Goal: Book appointment/travel/reservation

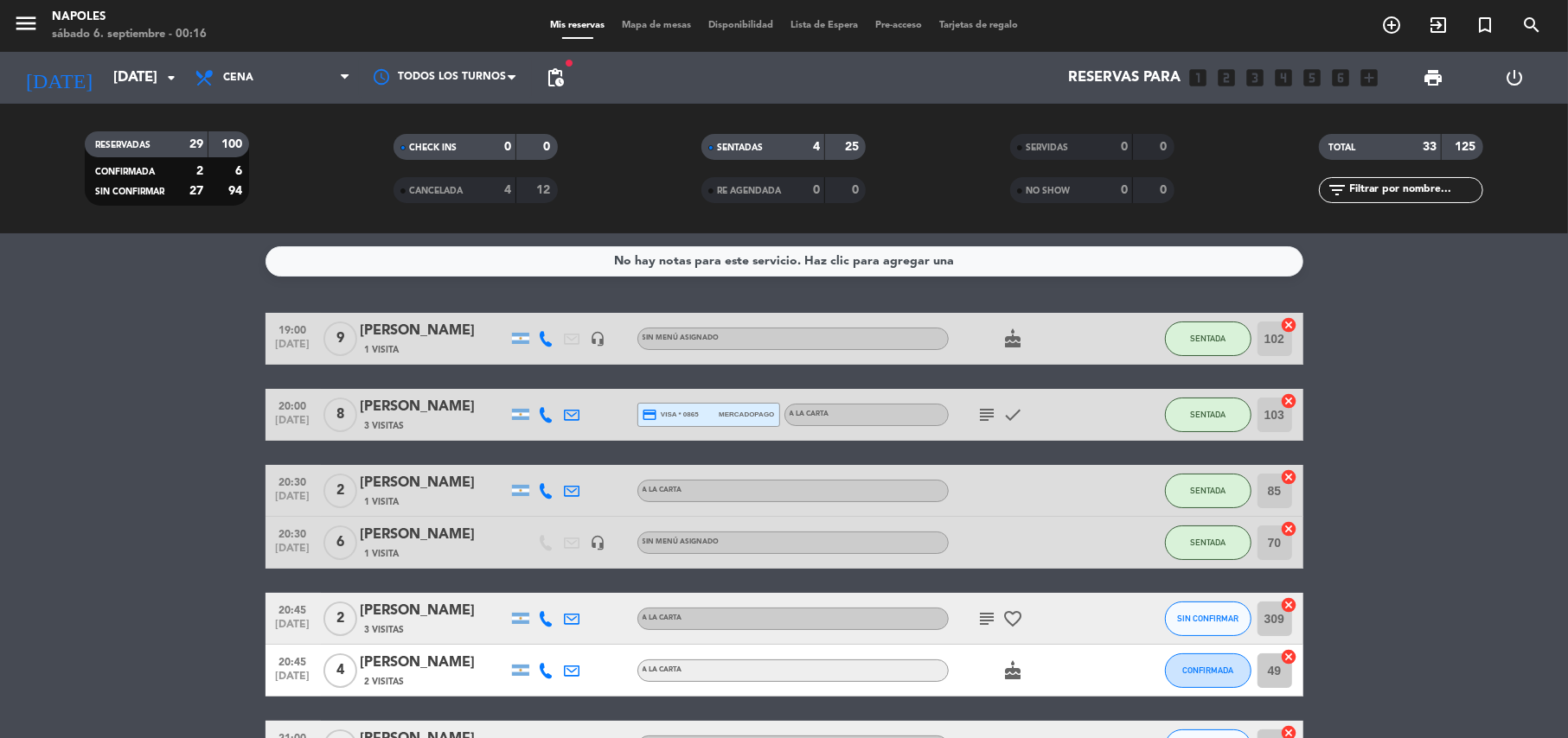
scroll to position [1589, 0]
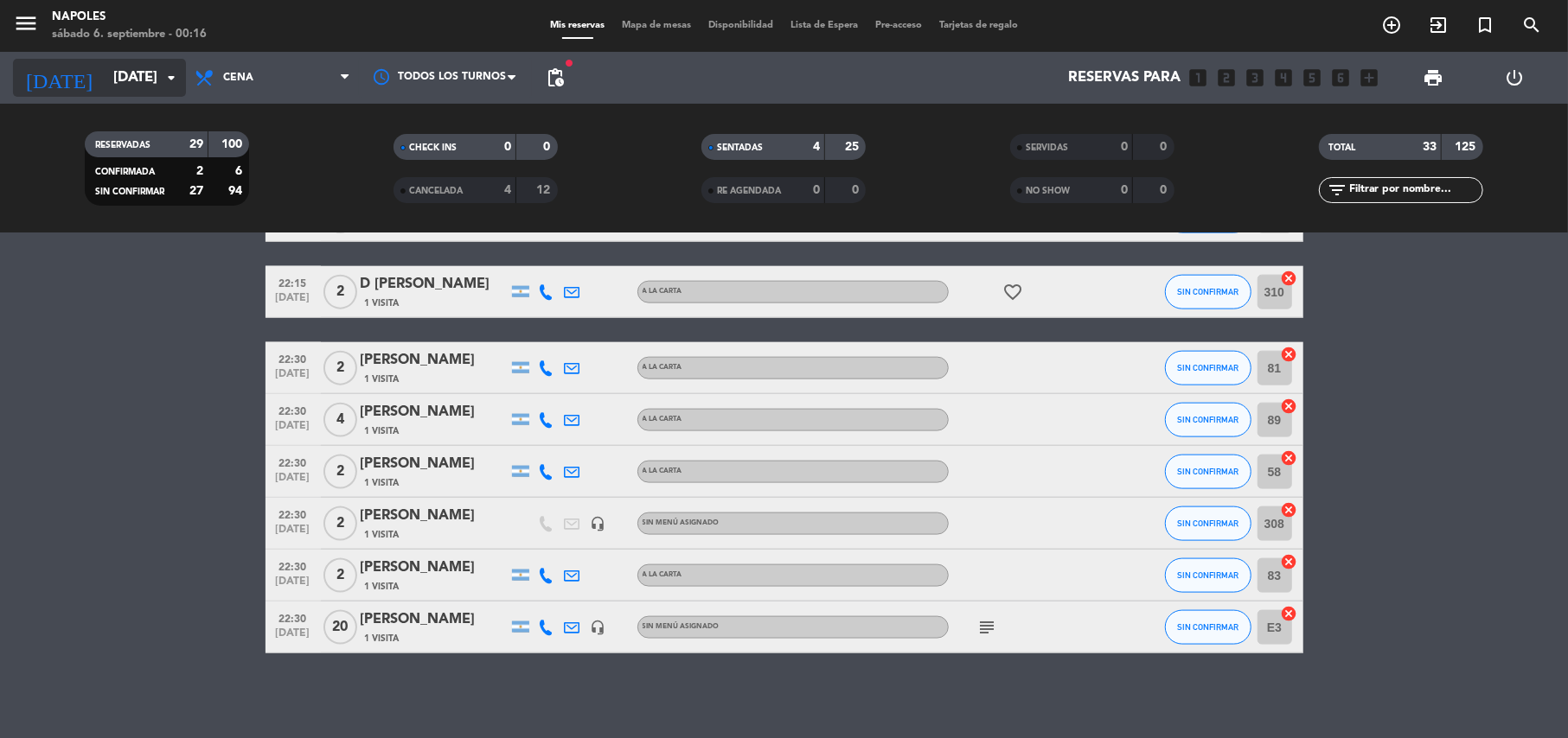
click at [105, 73] on input "[DATE]" at bounding box center [198, 78] width 186 height 34
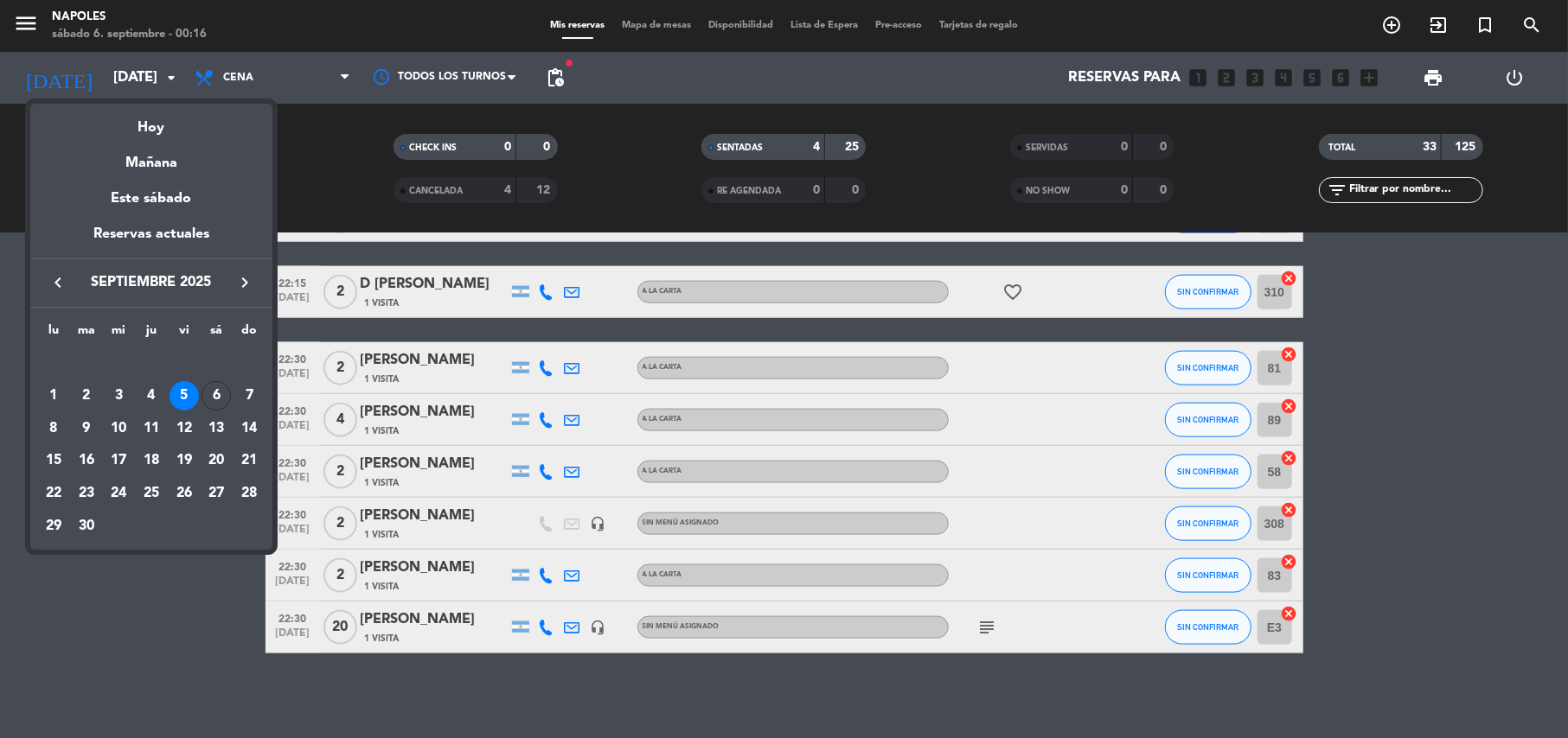
click at [187, 395] on div "5" at bounding box center [185, 395] width 29 height 29
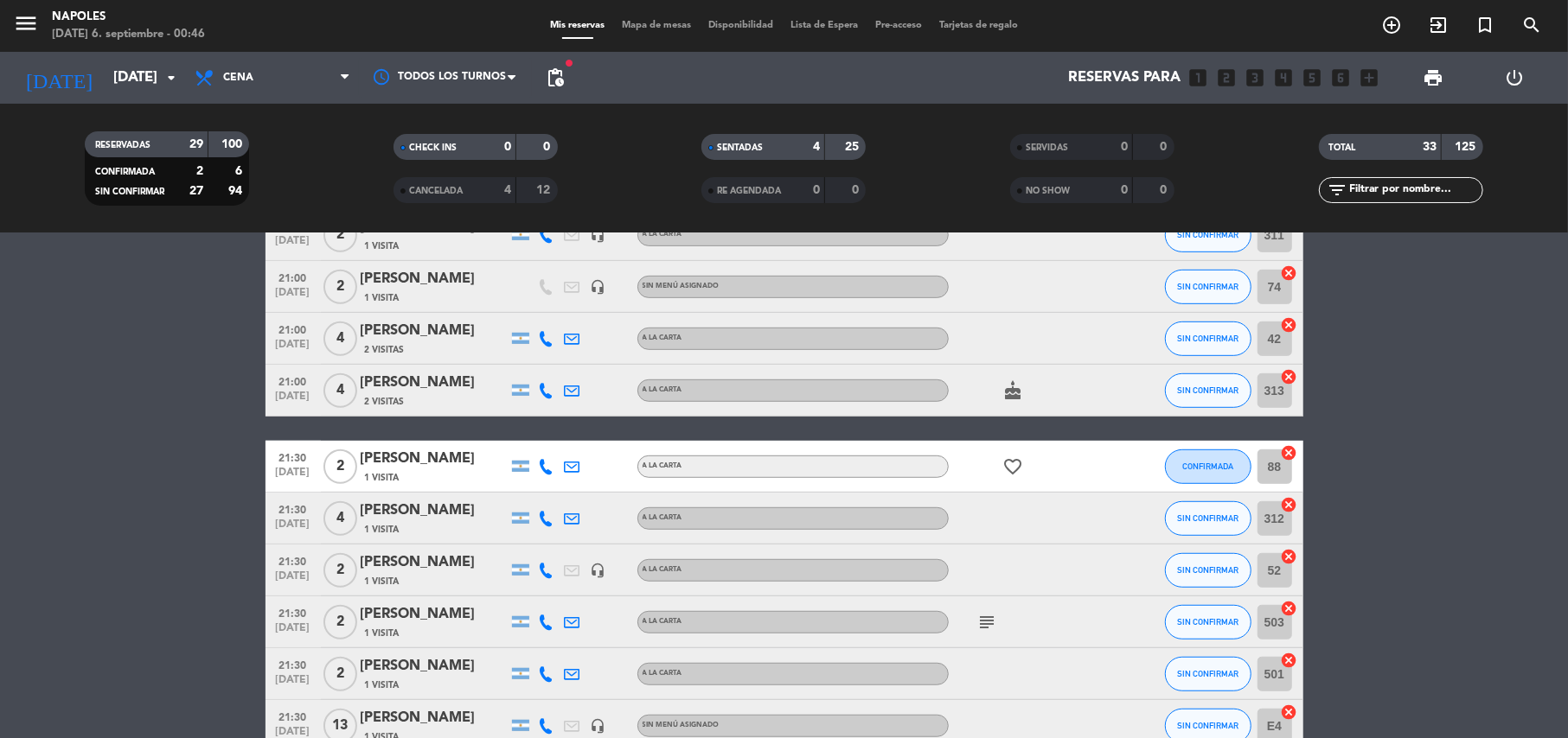
scroll to position [552, 0]
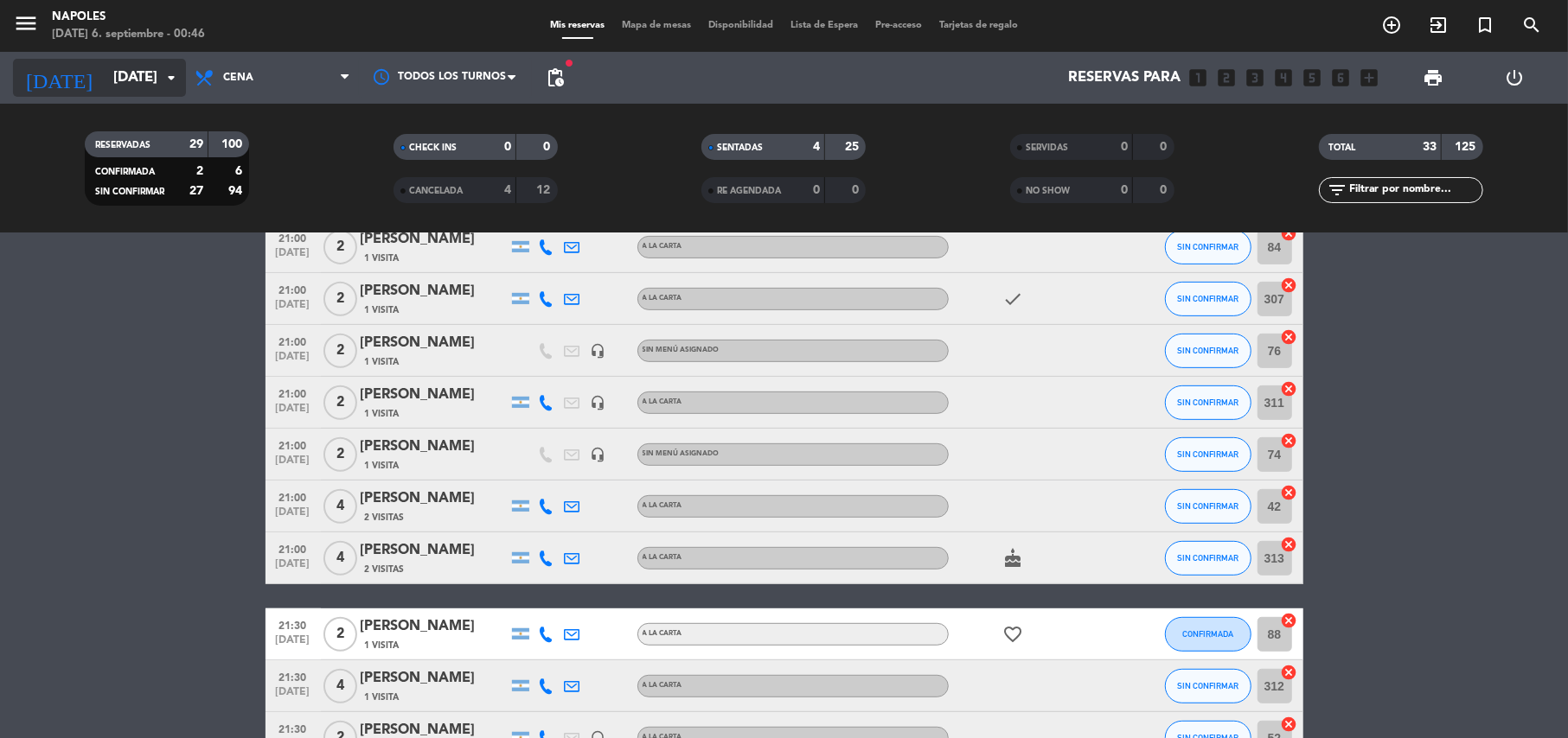
click at [136, 69] on input "[DATE]" at bounding box center [198, 78] width 186 height 34
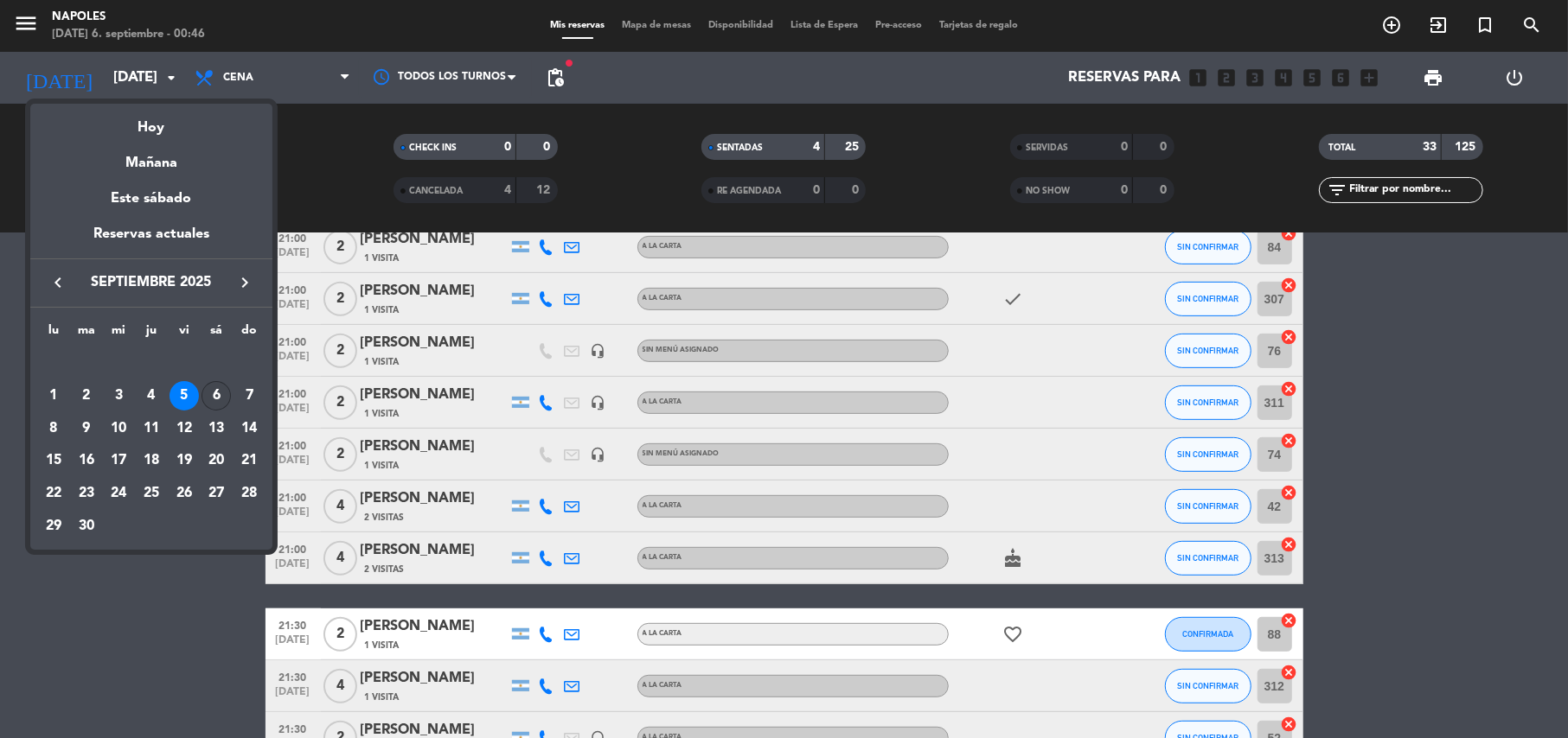
click at [217, 395] on div "6" at bounding box center [217, 395] width 29 height 29
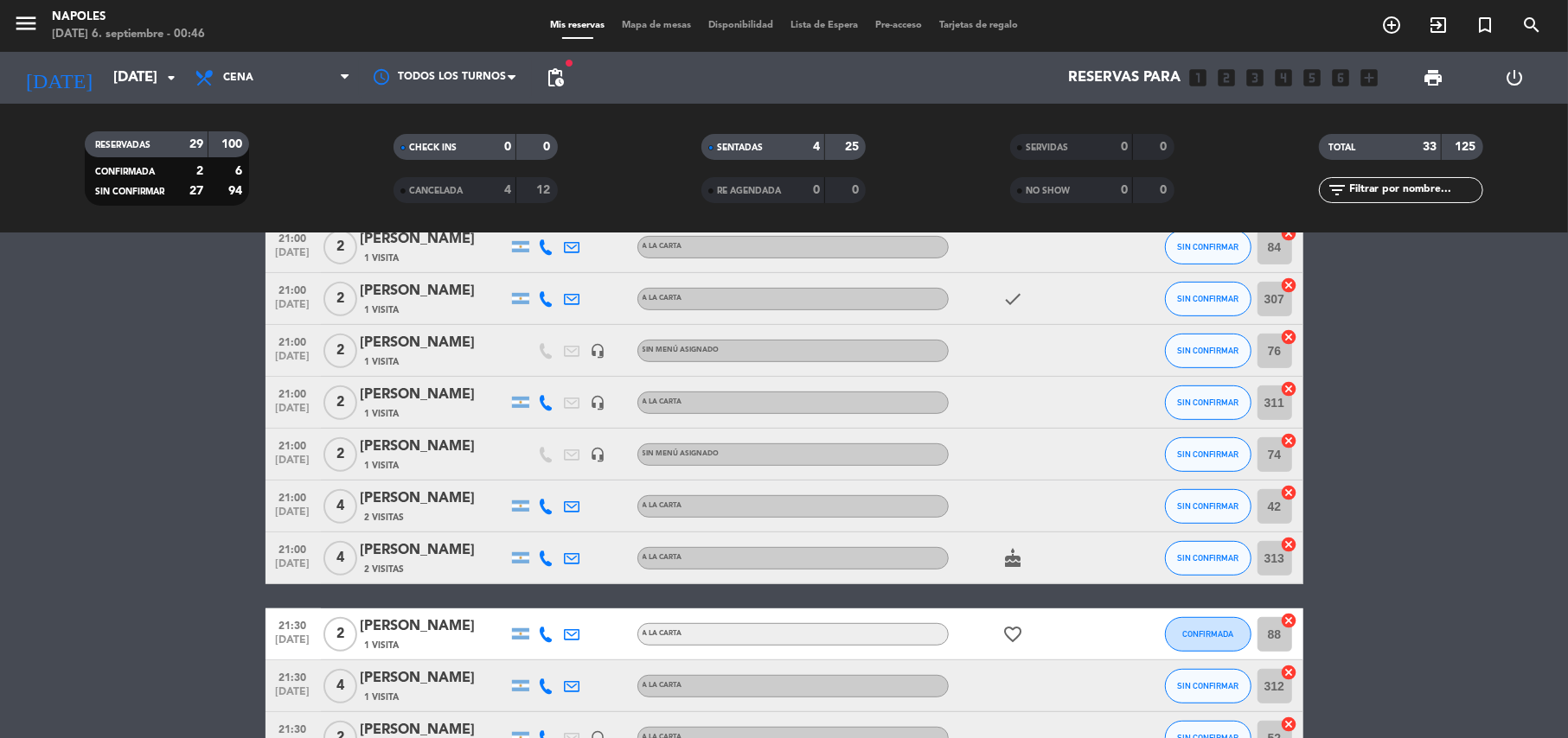
type input "[DATE]"
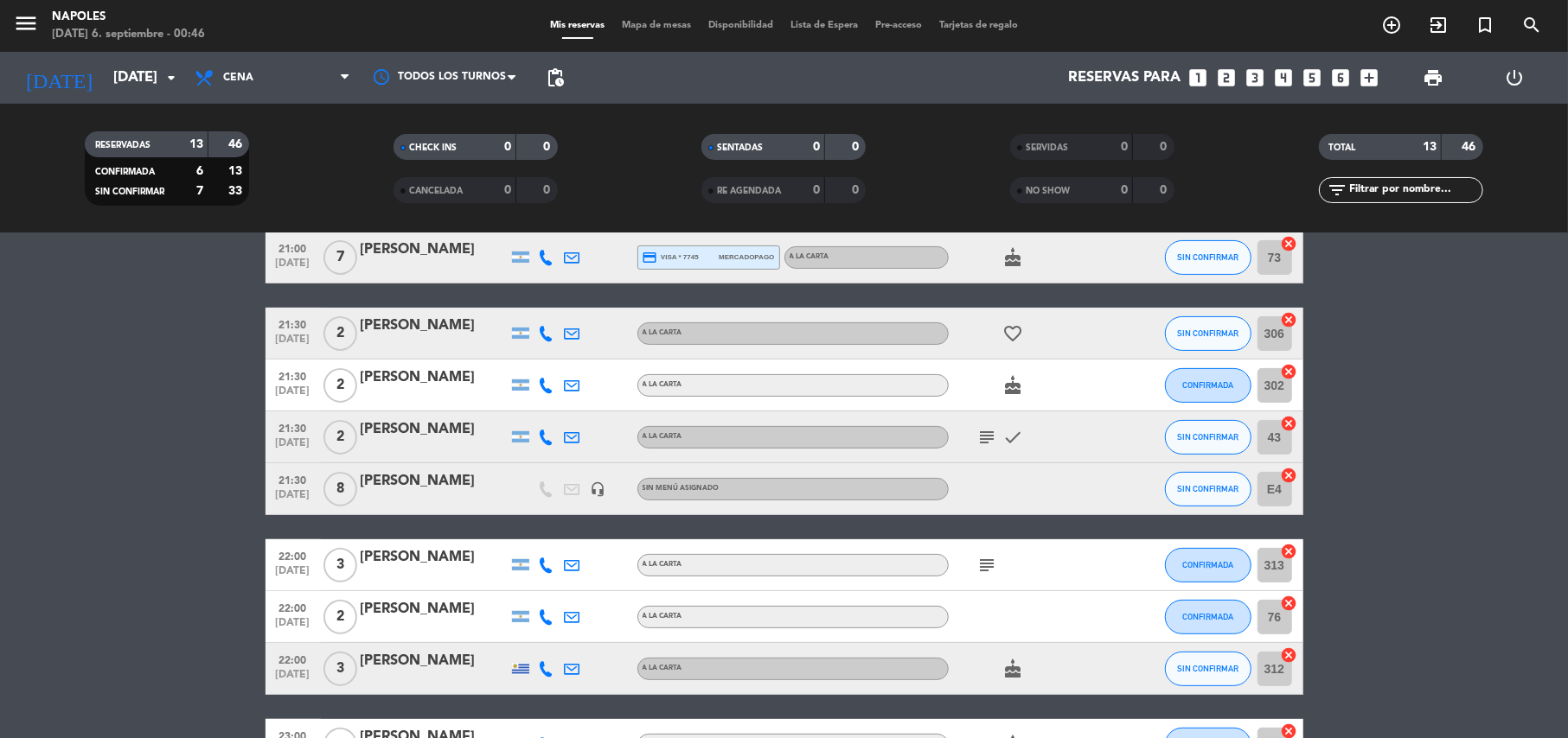
scroll to position [0, 0]
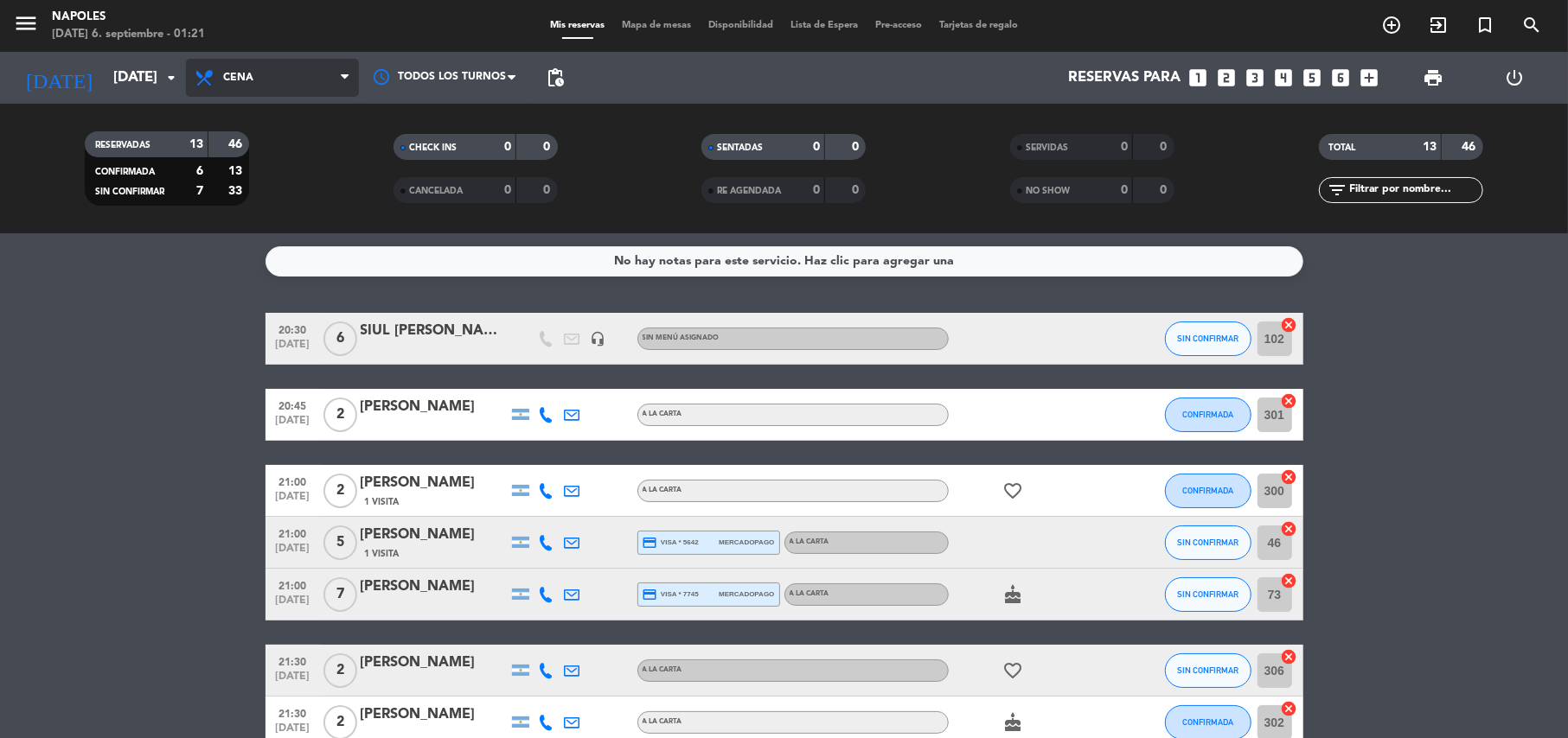
click at [238, 77] on span "Cena" at bounding box center [238, 78] width 30 height 12
click at [242, 222] on div "menu Napoles [DATE] 6. septiembre - 01:21 Mis reservas Mapa de mesas Disponibil…" at bounding box center [784, 117] width 1568 height 234
click at [308, 69] on span "Almuerzo" at bounding box center [272, 78] width 173 height 38
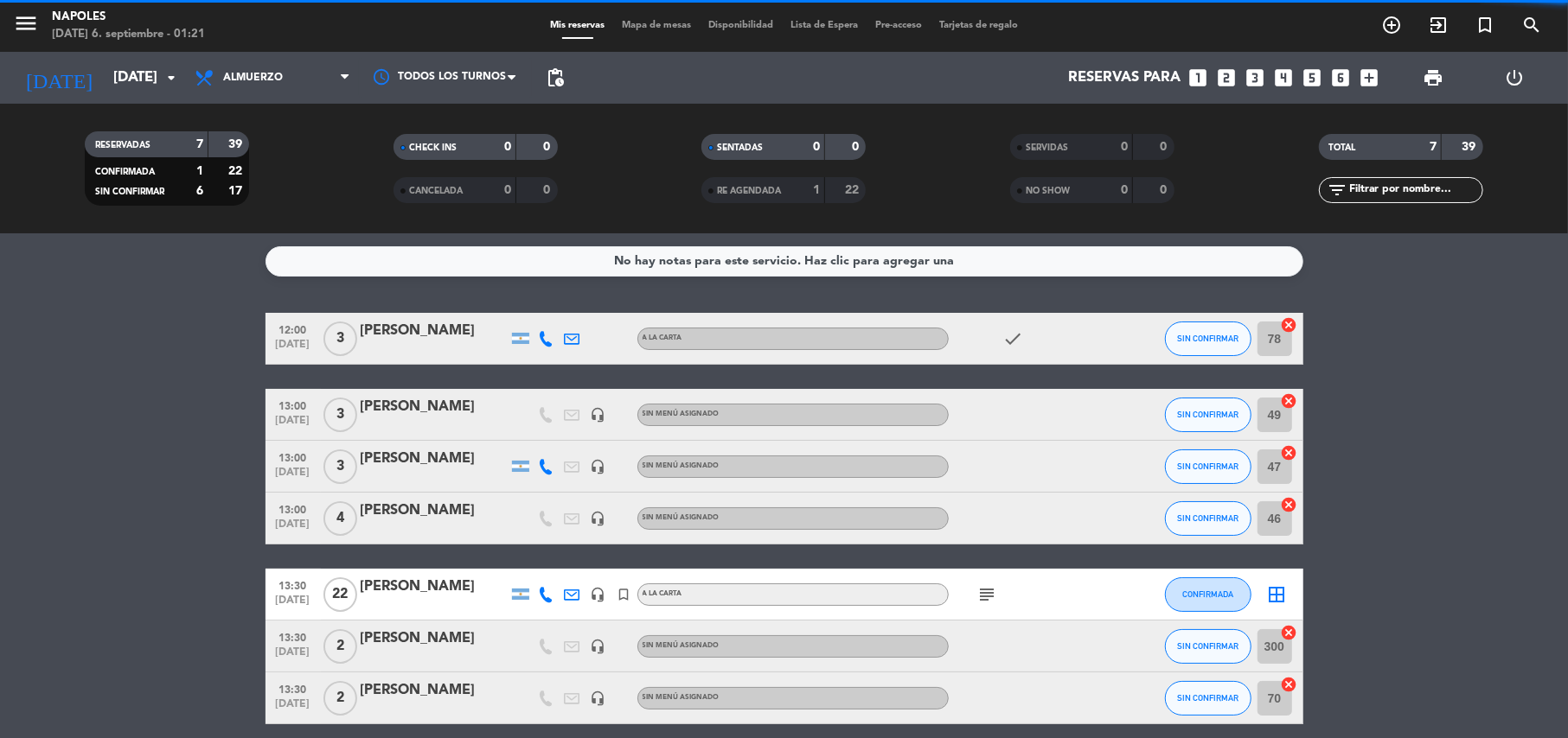
drag, startPoint x: 270, startPoint y: 259, endPoint x: 261, endPoint y: 258, distance: 9.1
click at [264, 258] on service-notes "No hay notas para este servicio. Haz clic para agregar una" at bounding box center [784, 261] width 1568 height 30
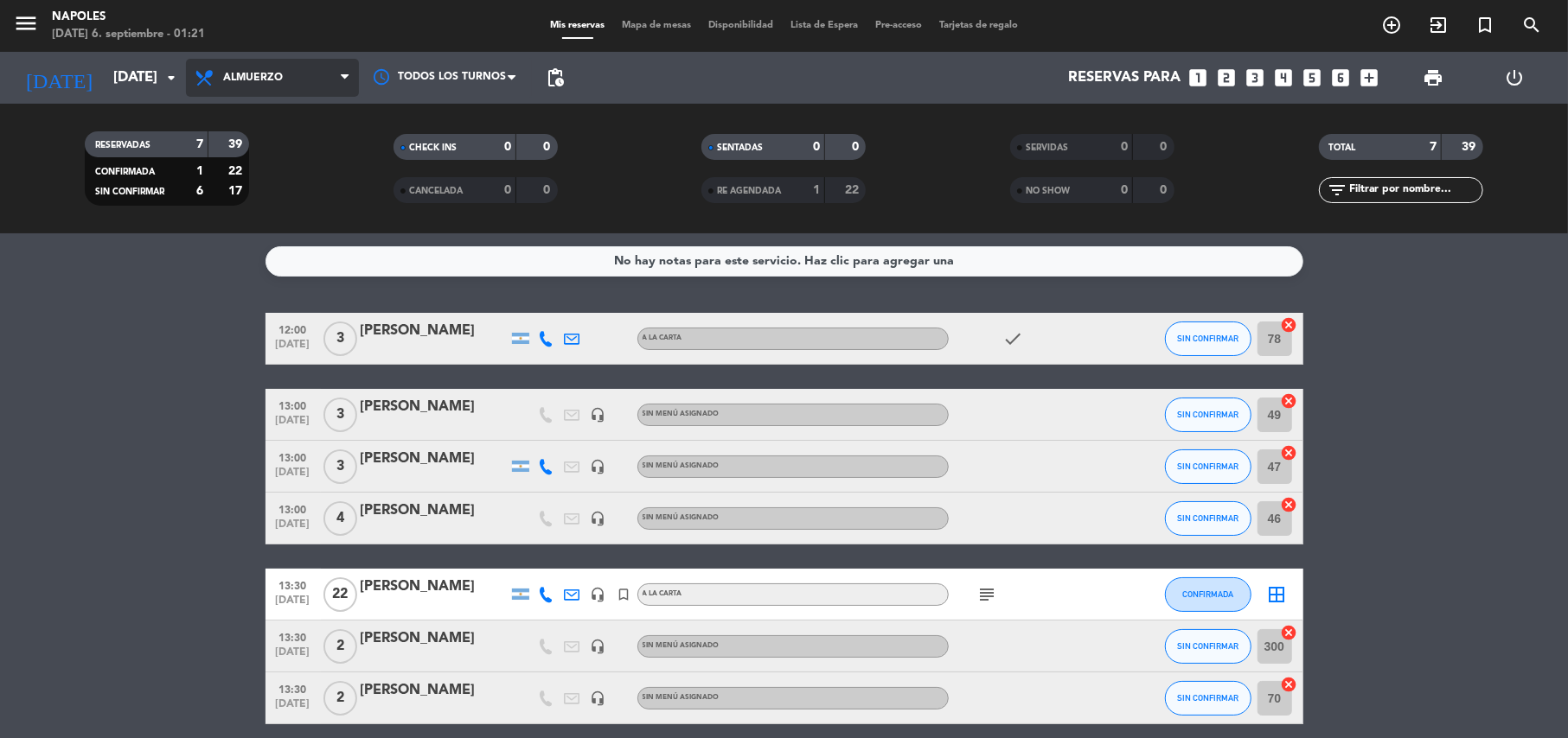
click at [291, 85] on span "Almuerzo" at bounding box center [272, 78] width 173 height 38
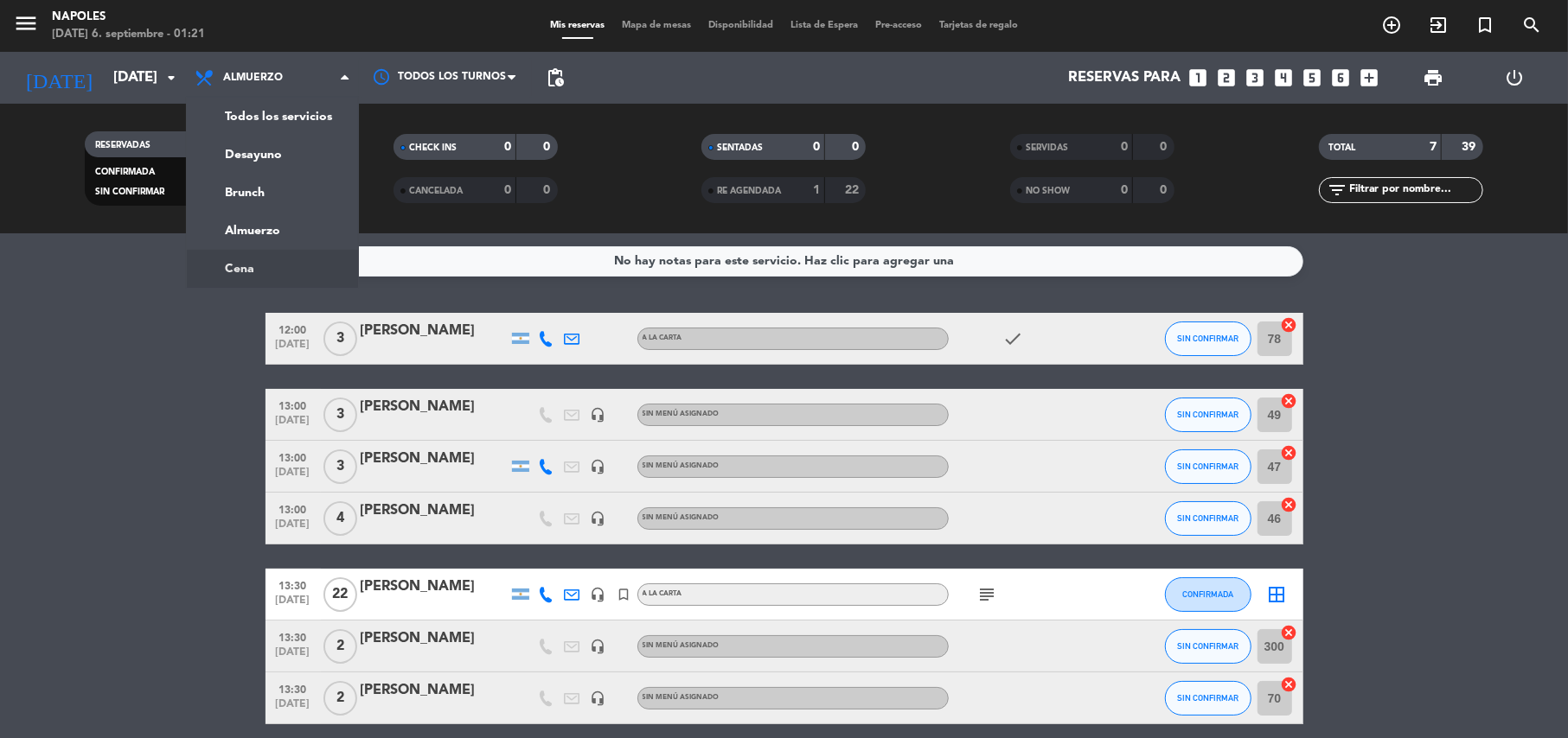
click at [268, 254] on ng-component "menu Napoles [DATE] 6. septiembre - 01:21 Mis reservas Mapa de mesas Disponibil…" at bounding box center [784, 369] width 1568 height 738
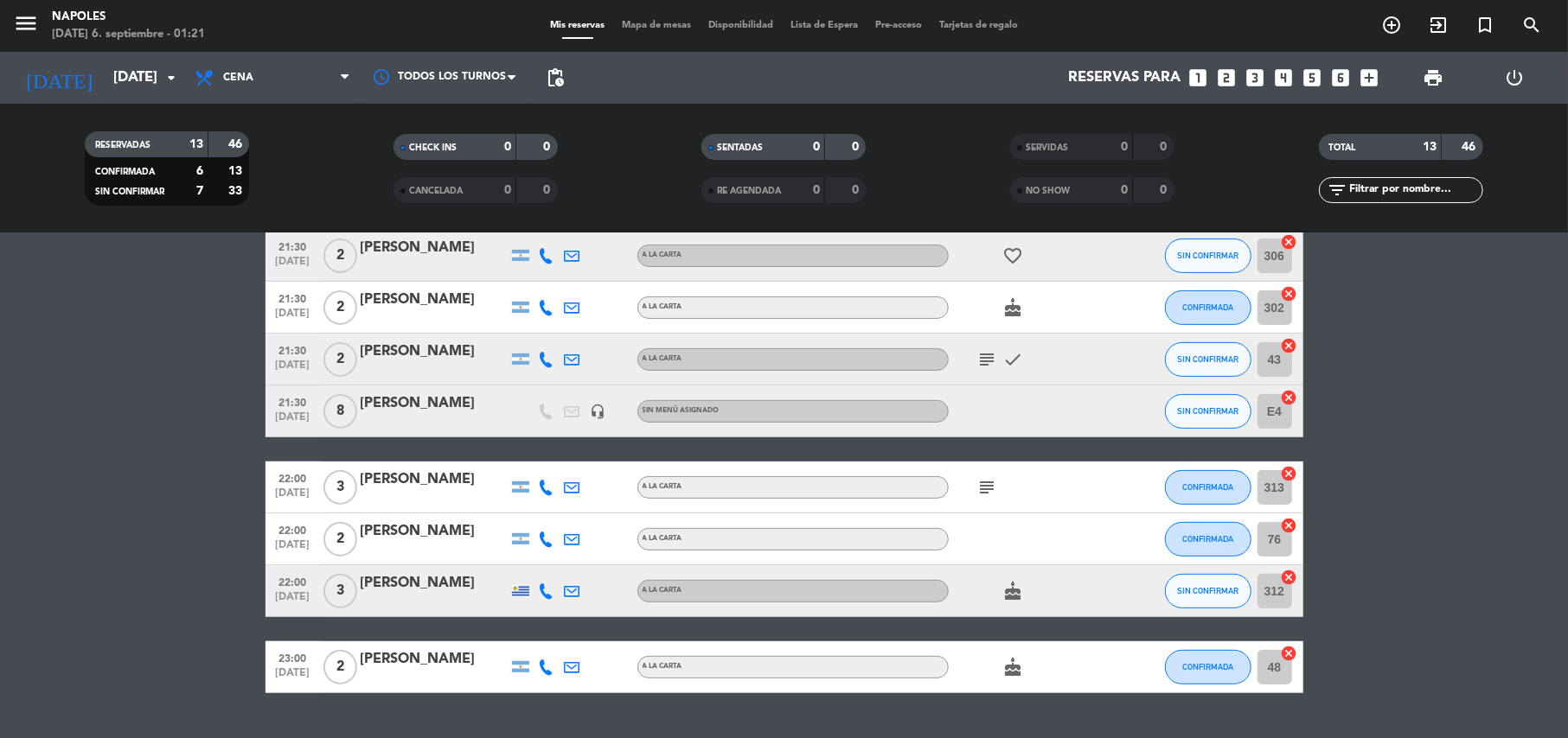
scroll to position [455, 0]
